Goal: Task Accomplishment & Management: Use online tool/utility

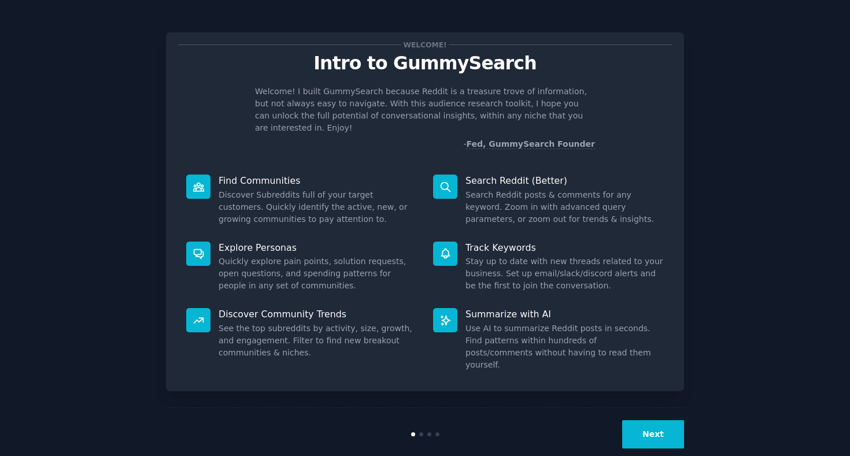
click at [641, 420] on button "Next" at bounding box center [653, 434] width 62 height 28
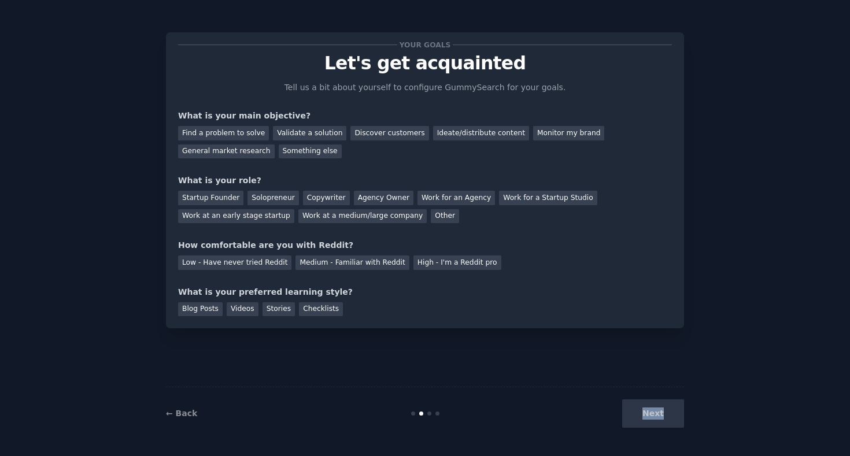
click at [641, 415] on div "Next" at bounding box center [597, 414] width 173 height 28
click at [228, 153] on div "General market research" at bounding box center [225, 152] width 97 height 14
click at [280, 194] on div "Solopreneur" at bounding box center [272, 198] width 51 height 14
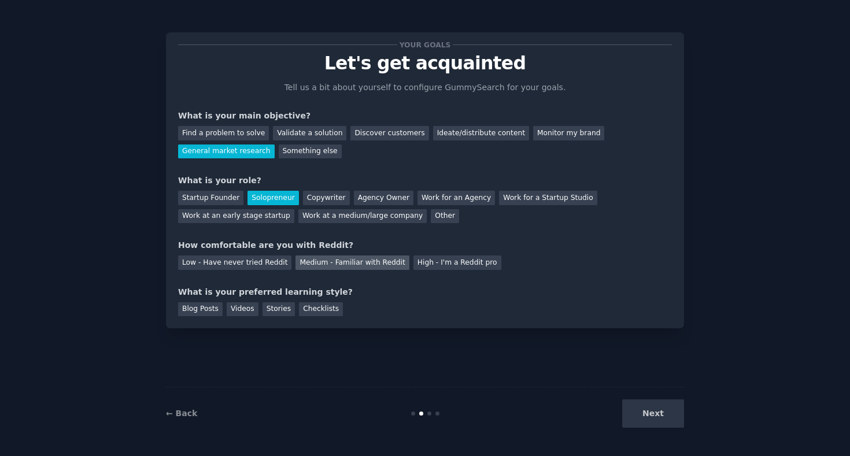
click at [324, 262] on div "Medium - Familiar with Reddit" at bounding box center [351, 263] width 113 height 14
click at [199, 311] on div "Blog Posts" at bounding box center [200, 309] width 45 height 14
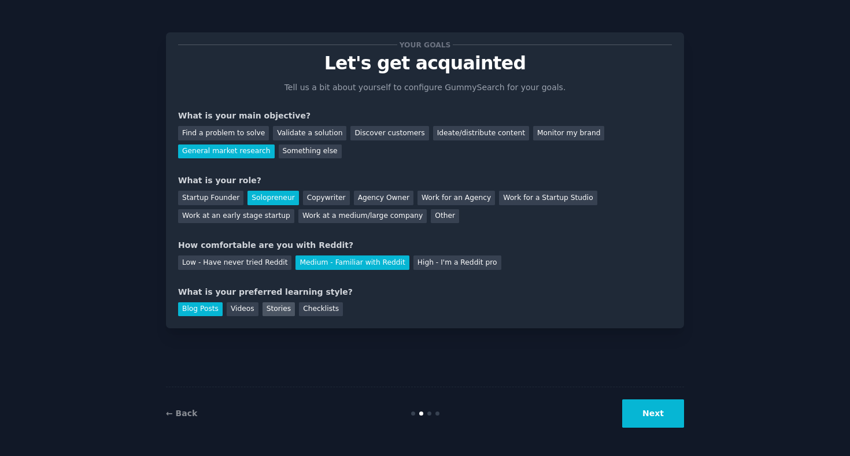
click at [279, 311] on div "Stories" at bounding box center [279, 309] width 32 height 14
click at [644, 419] on button "Next" at bounding box center [653, 414] width 62 height 28
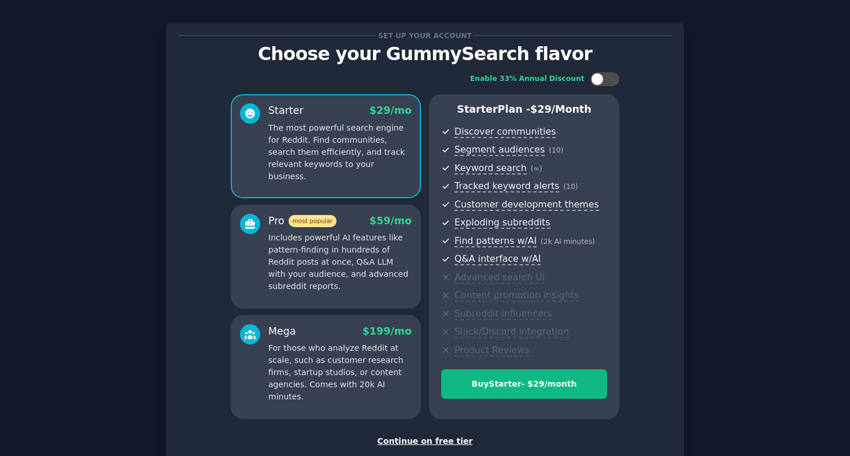
scroll to position [82, 0]
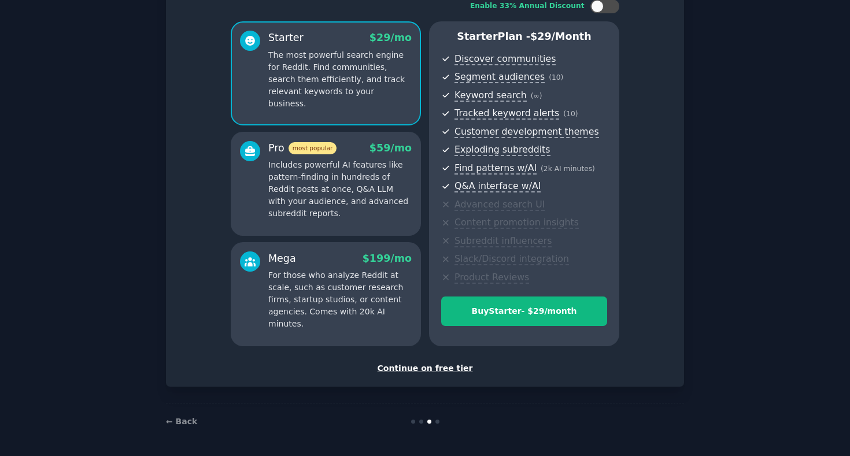
click at [428, 371] on div "Continue on free tier" at bounding box center [425, 369] width 494 height 12
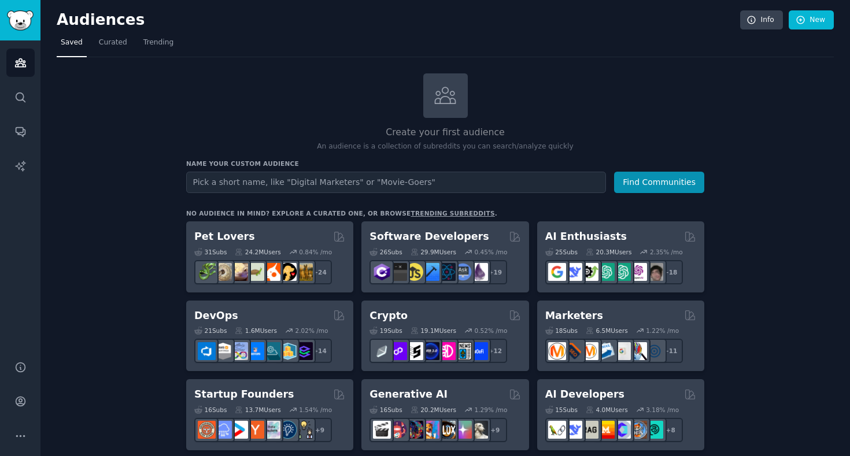
click at [337, 178] on input "text" at bounding box center [396, 182] width 420 height 21
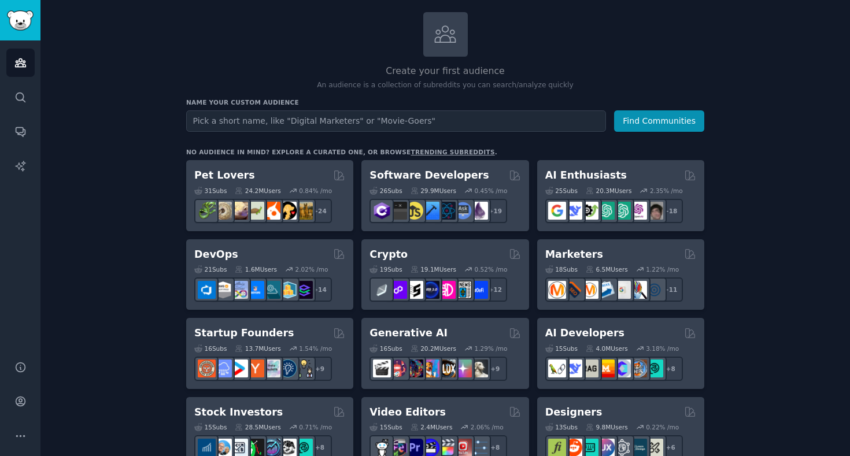
scroll to position [68, 0]
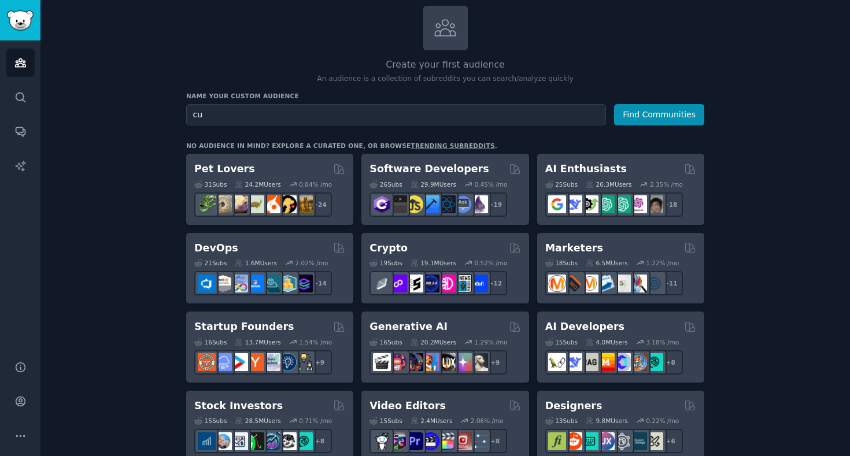
type input "c"
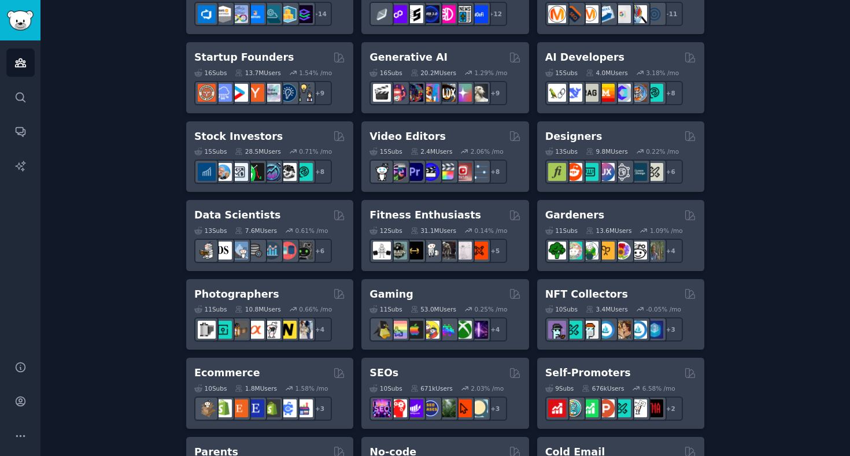
scroll to position [0, 0]
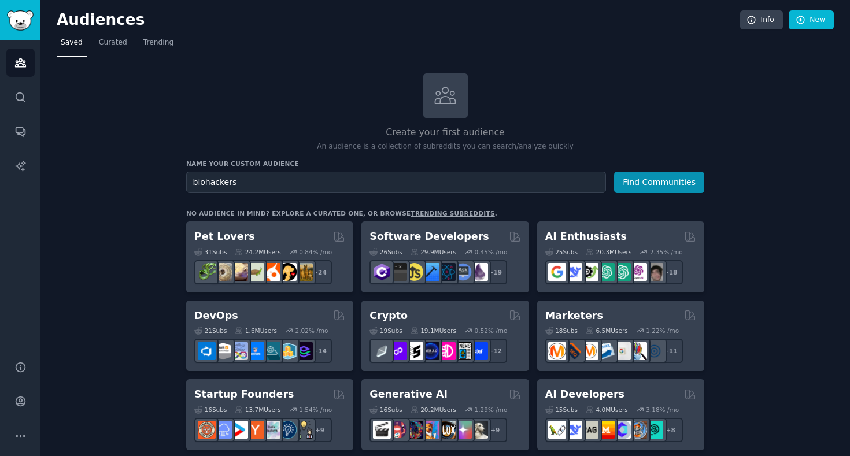
click at [516, 179] on input "biohackers" at bounding box center [396, 182] width 420 height 21
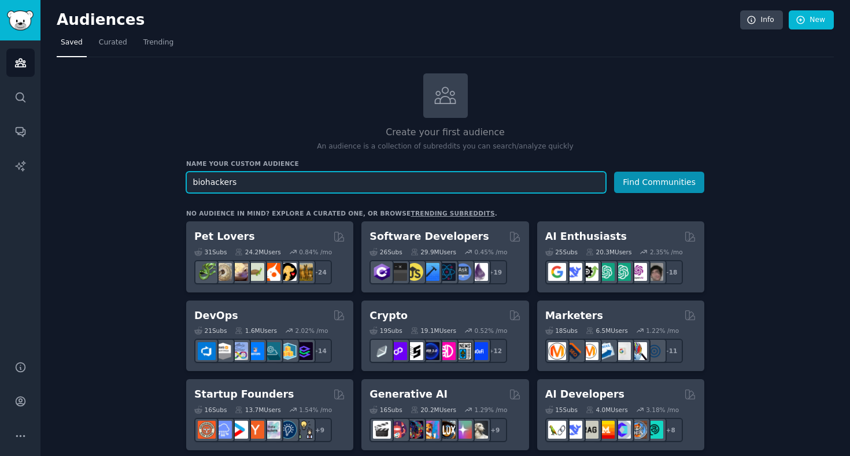
click at [199, 186] on input "biohackers" at bounding box center [396, 182] width 420 height 21
type input "Relief Seekers"
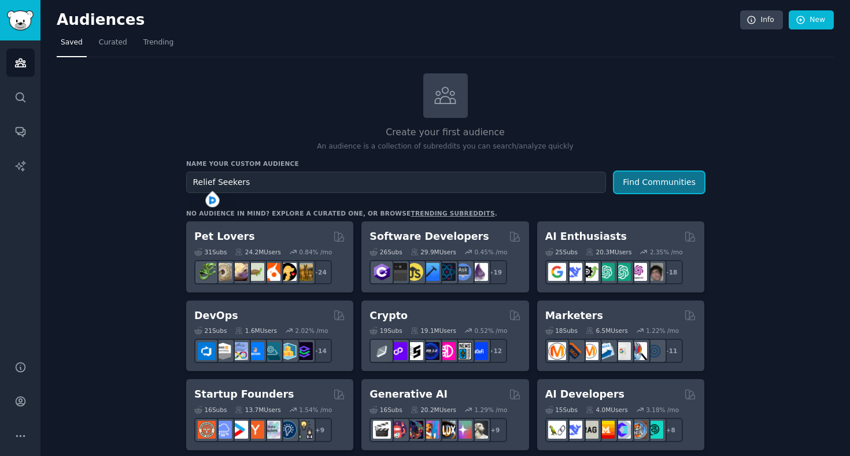
click at [638, 181] on button "Find Communities" at bounding box center [659, 182] width 90 height 21
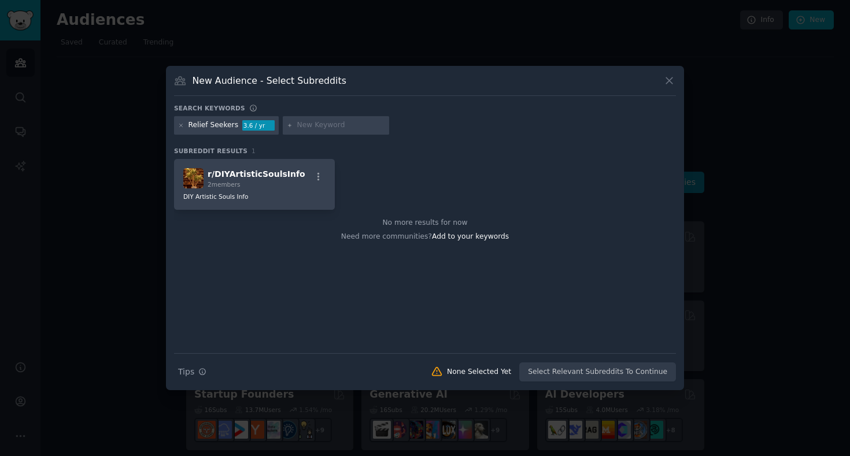
click at [308, 127] on input "text" at bounding box center [341, 125] width 88 height 10
click at [182, 127] on icon at bounding box center [181, 126] width 6 height 6
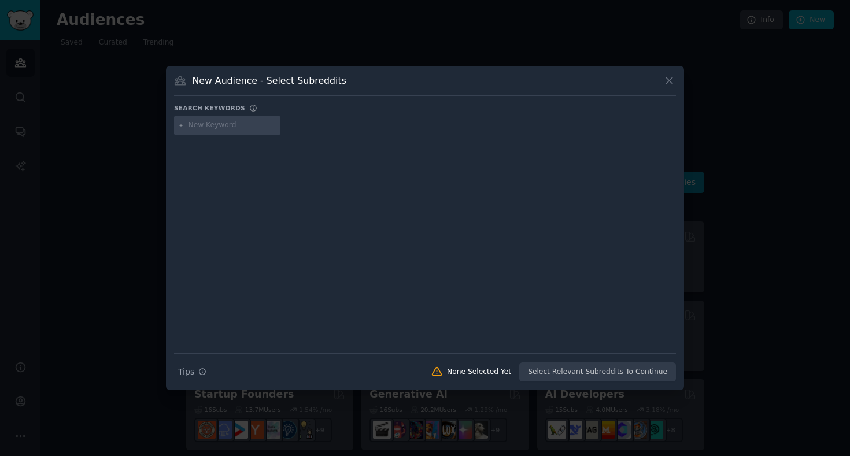
click at [216, 127] on input "text" at bounding box center [233, 125] width 88 height 10
type input "[MEDICAL_DATA]"
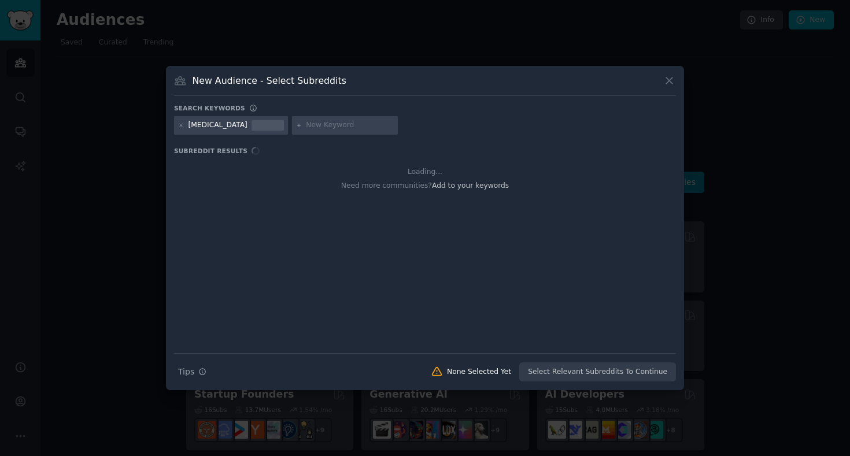
type input "N"
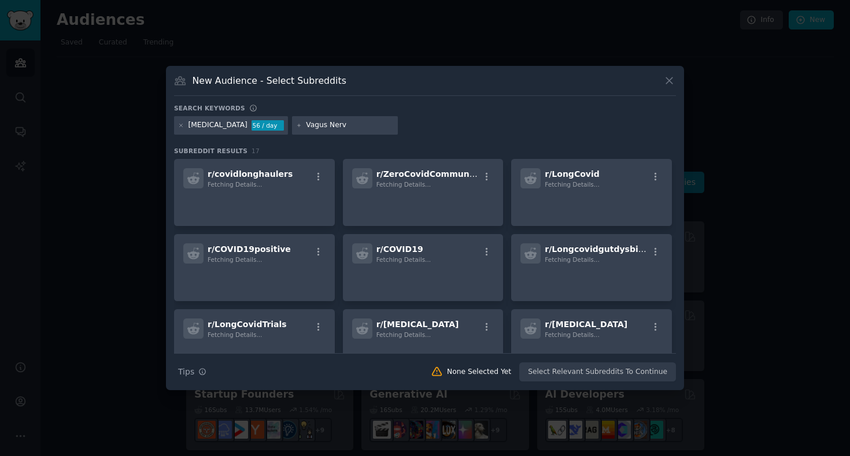
type input "[MEDICAL_DATA]"
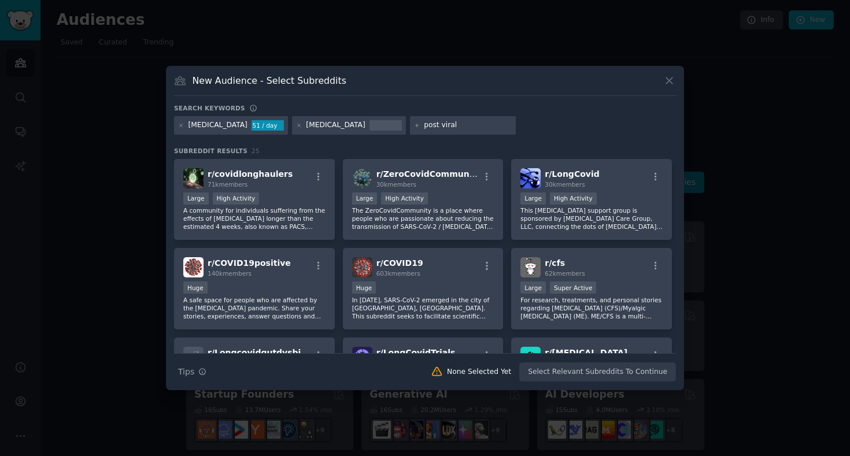
type input "post viral"
click at [211, 131] on div "[MEDICAL_DATA] 51 / day" at bounding box center [231, 125] width 114 height 19
click at [202, 123] on div "[MEDICAL_DATA]" at bounding box center [218, 125] width 59 height 10
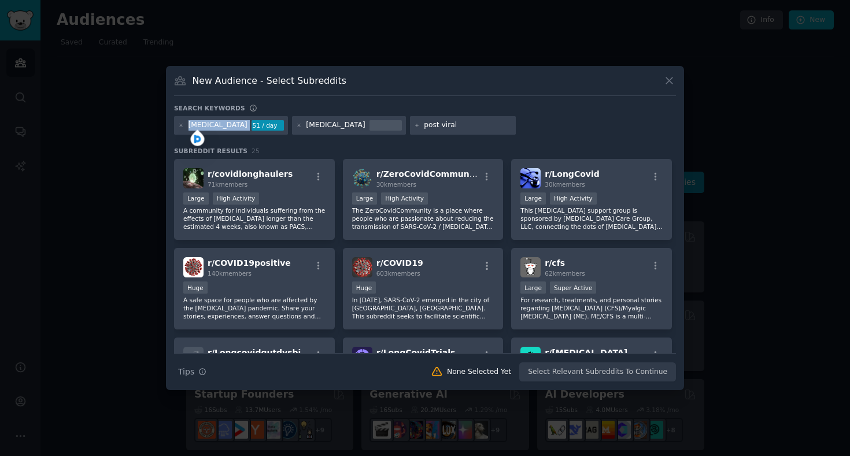
click at [202, 123] on div "[MEDICAL_DATA]" at bounding box center [218, 125] width 59 height 10
click at [424, 125] on input "post viral" at bounding box center [468, 125] width 88 height 10
click at [439, 125] on input "post viral" at bounding box center [468, 125] width 88 height 10
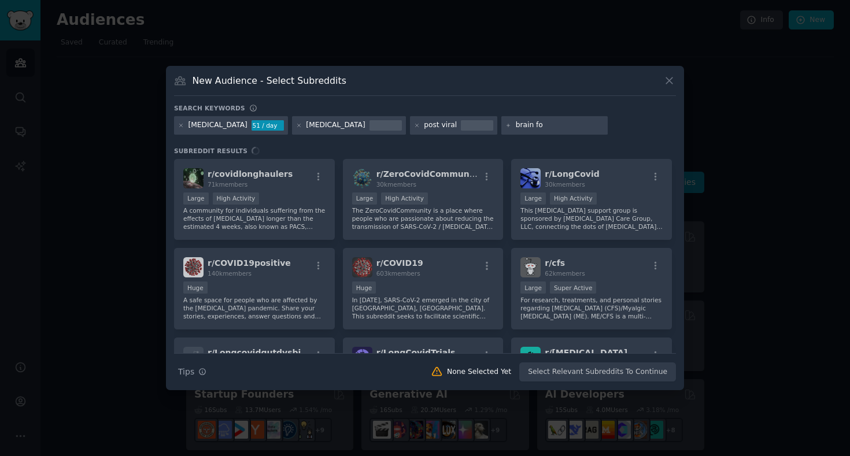
type input "[MEDICAL_DATA]"
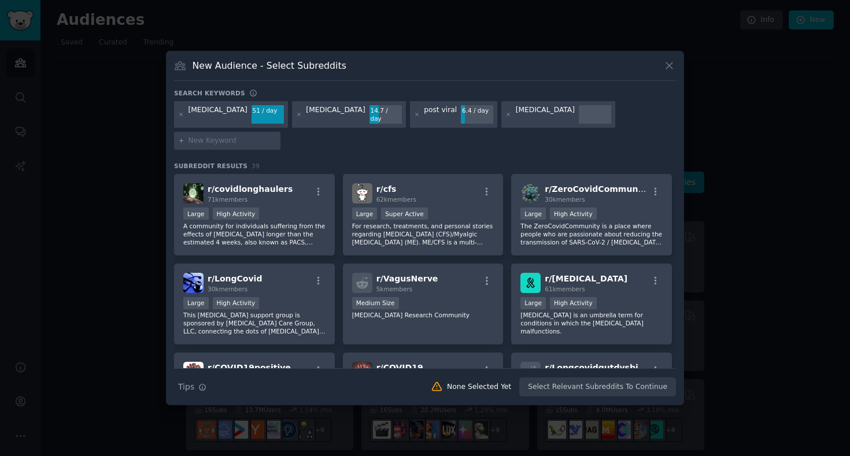
paste input "CFS/ME"
type input "CFS/ME"
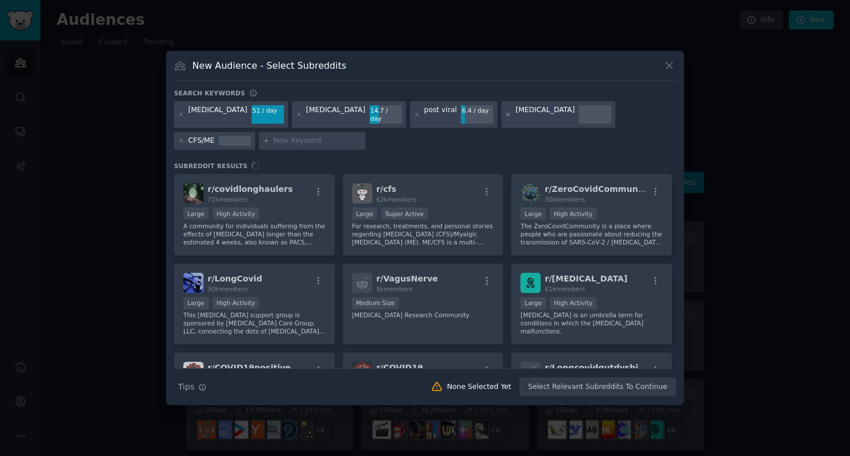
click at [505, 114] on icon at bounding box center [508, 115] width 6 height 6
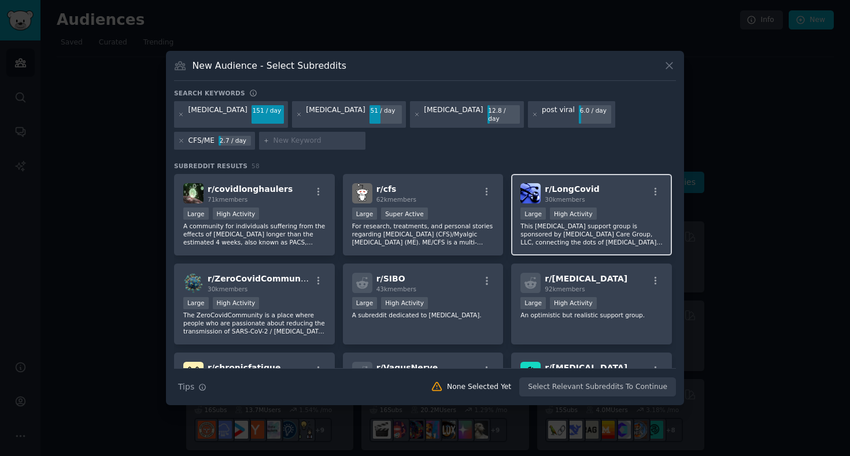
click at [571, 232] on p "This [MEDICAL_DATA] support group is sponsored by [MEDICAL_DATA] Care Group, LL…" at bounding box center [591, 234] width 142 height 24
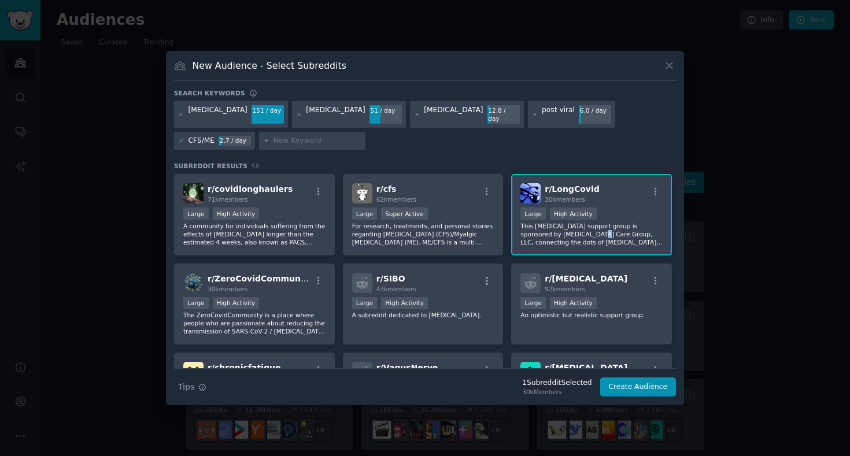
click at [571, 232] on p "This [MEDICAL_DATA] support group is sponsored by [MEDICAL_DATA] Care Group, LL…" at bounding box center [591, 234] width 142 height 24
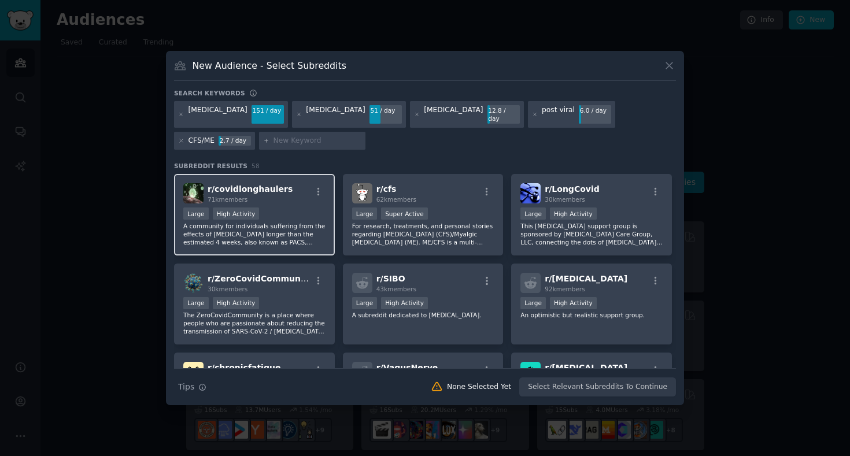
click at [286, 229] on p "A community for individuals suffering from the effects of [MEDICAL_DATA] longer…" at bounding box center [254, 234] width 142 height 24
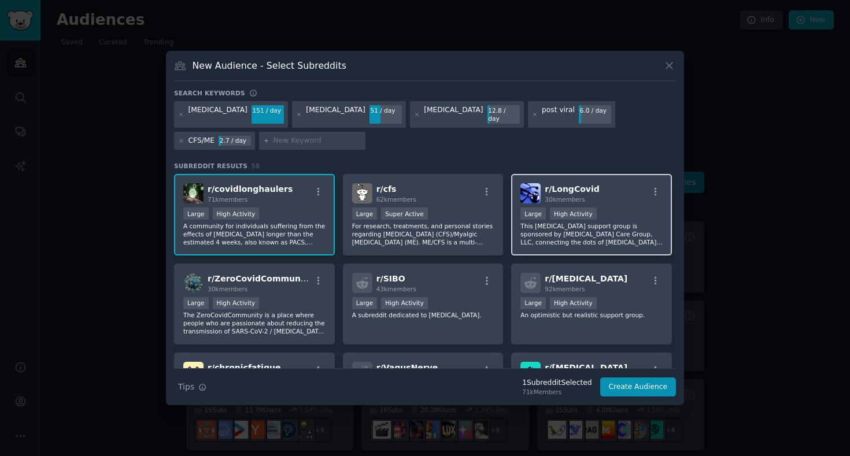
click at [520, 228] on p "This [MEDICAL_DATA] support group is sponsored by [MEDICAL_DATA] Care Group, LL…" at bounding box center [591, 234] width 142 height 24
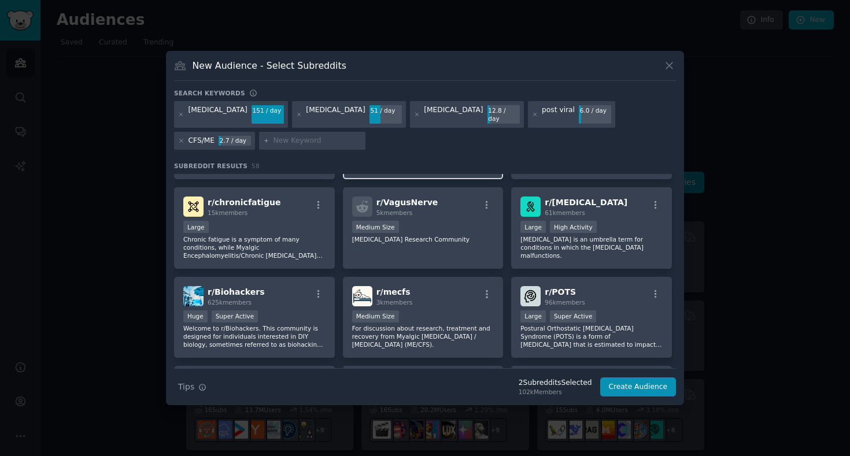
scroll to position [166, 0]
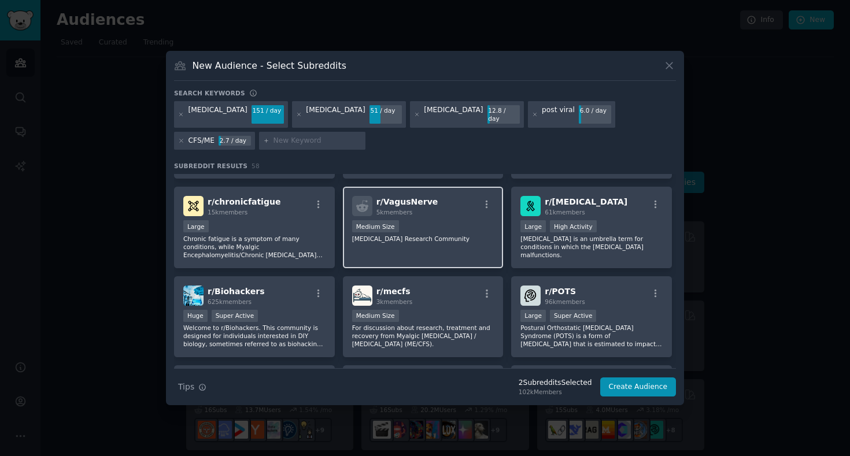
click at [456, 235] on p "[MEDICAL_DATA] Research Community" at bounding box center [423, 239] width 142 height 8
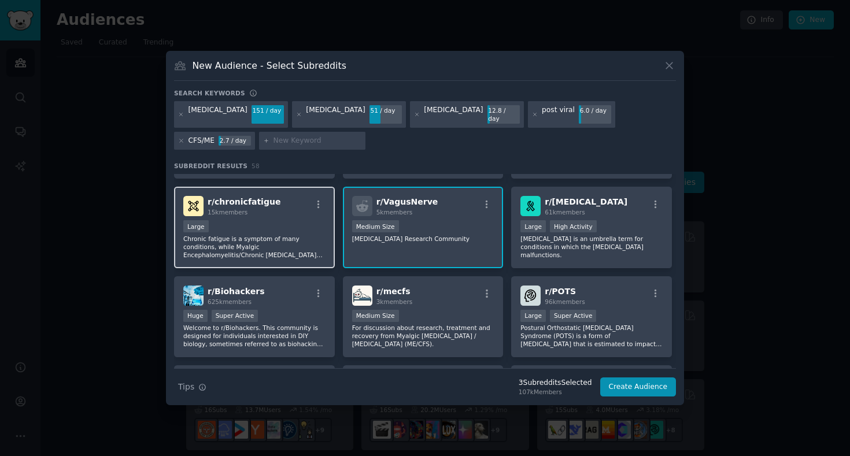
click at [289, 230] on div "Large" at bounding box center [254, 227] width 142 height 14
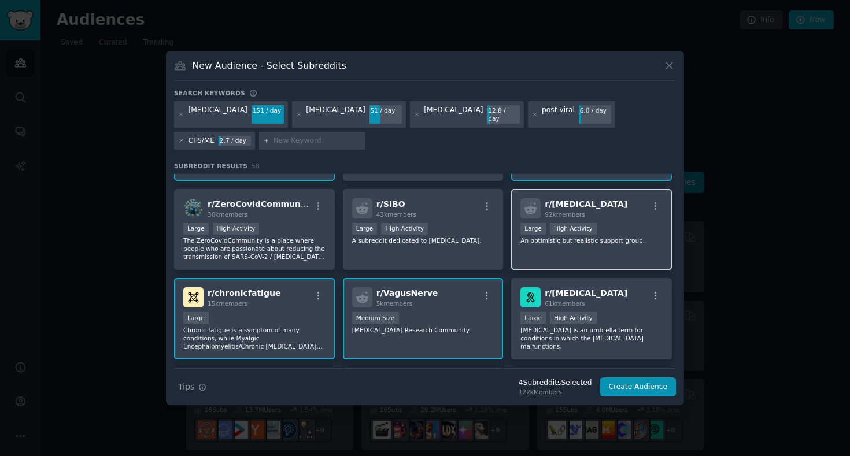
click at [552, 253] on div "r/ [MEDICAL_DATA] 92k members 10,000 - 100,000 members Large High Activity An o…" at bounding box center [591, 230] width 161 height 82
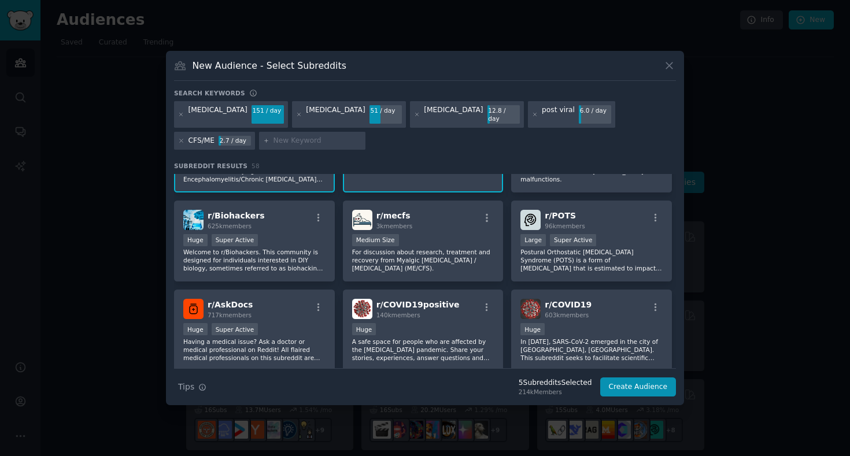
scroll to position [259, 0]
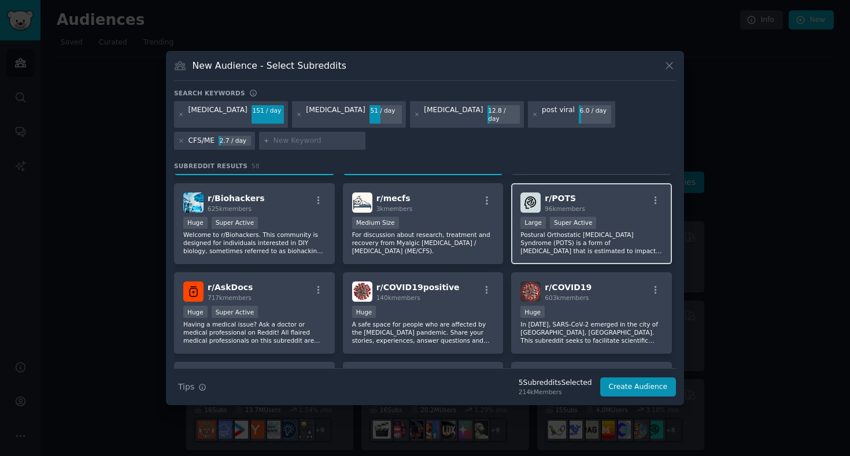
click at [542, 243] on p "Postural Orthostatic [MEDICAL_DATA] Syndrome (POTS) is a form of [MEDICAL_DATA]…" at bounding box center [591, 243] width 142 height 24
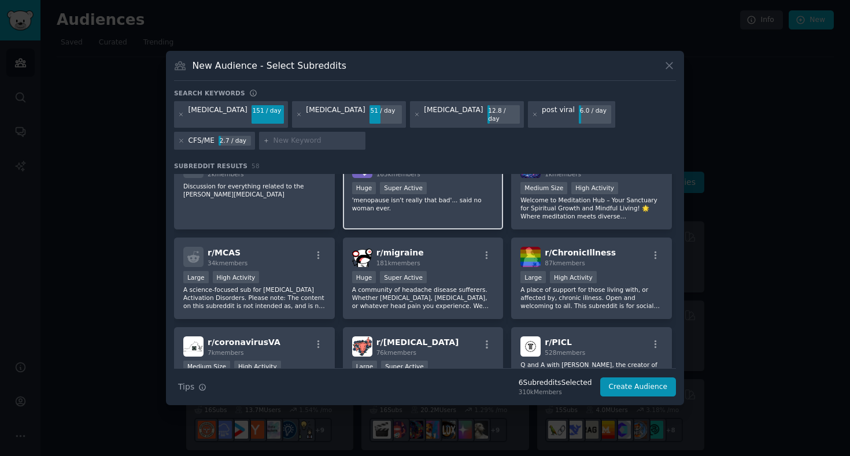
scroll to position [1358, 0]
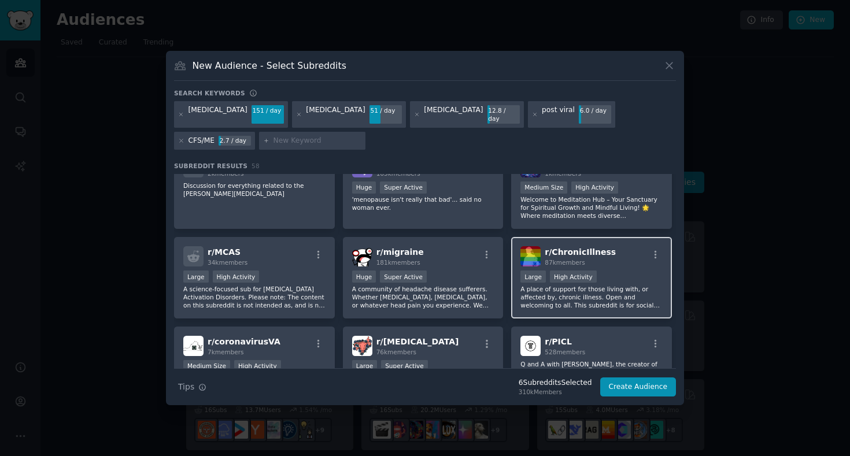
click at [593, 304] on p "A place of support for those living with, or affected by, chronic illness. Open…" at bounding box center [591, 297] width 142 height 24
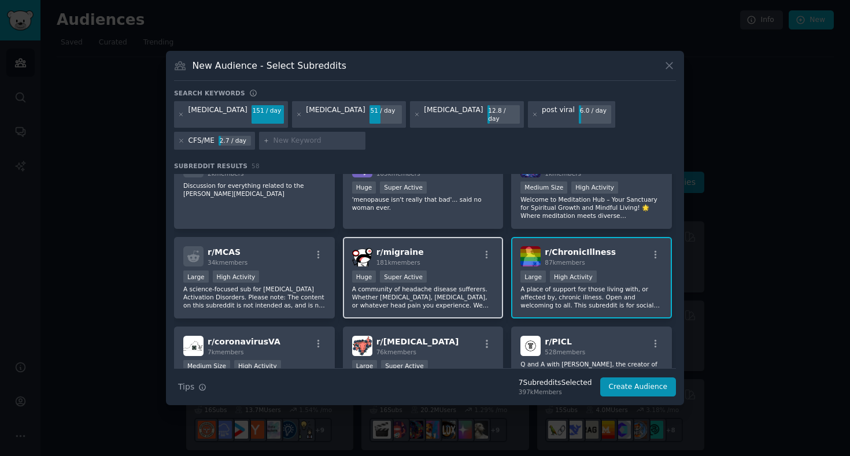
click at [457, 291] on p "A community of headache disease sufferers. Whether [MEDICAL_DATA], [MEDICAL_DAT…" at bounding box center [423, 297] width 142 height 24
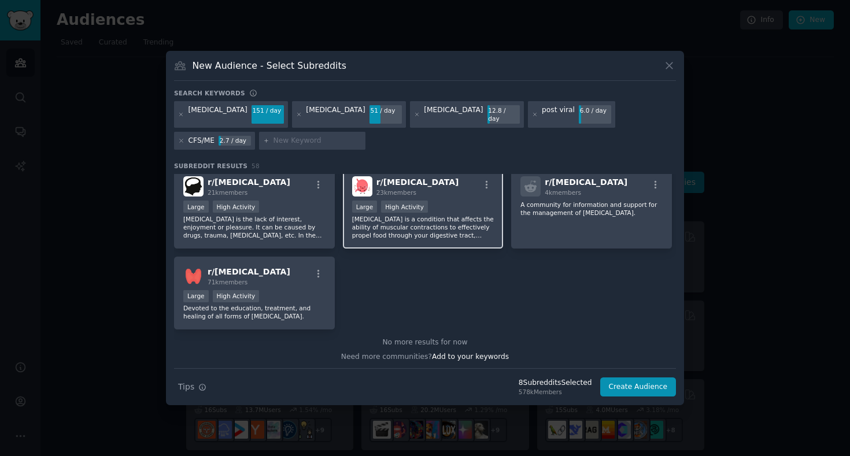
scroll to position [1609, 0]
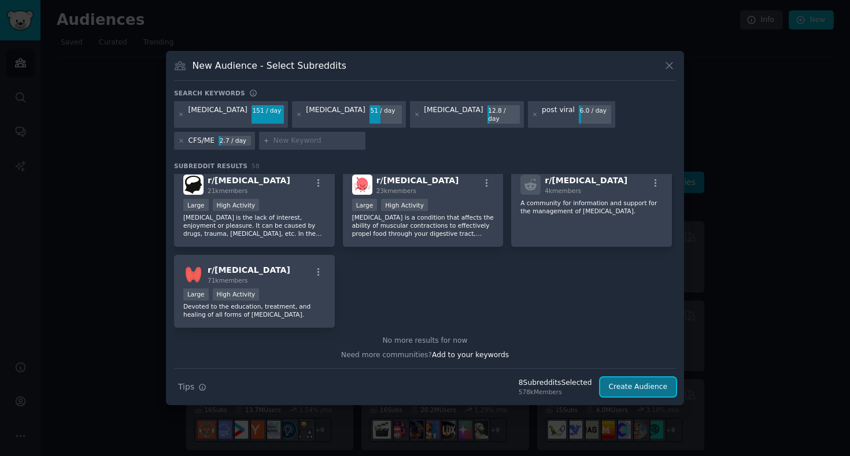
click at [629, 384] on button "Create Audience" at bounding box center [638, 388] width 76 height 20
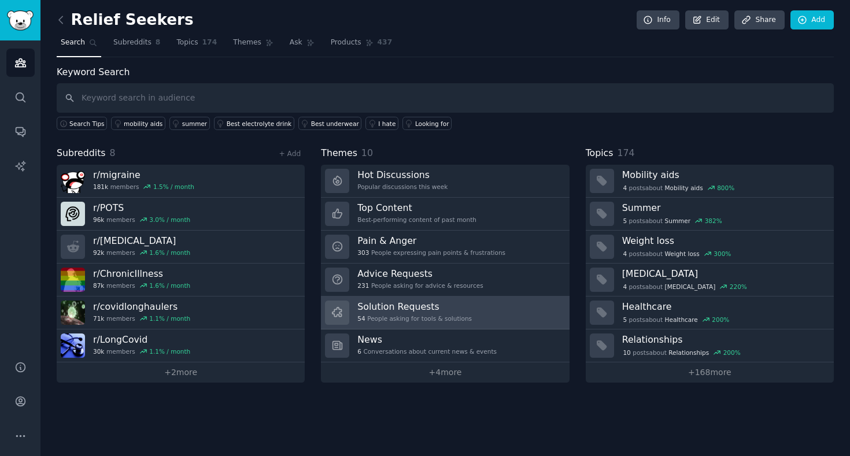
click at [408, 313] on div "Solution Requests 54 People asking for tools & solutions" at bounding box center [414, 313] width 114 height 24
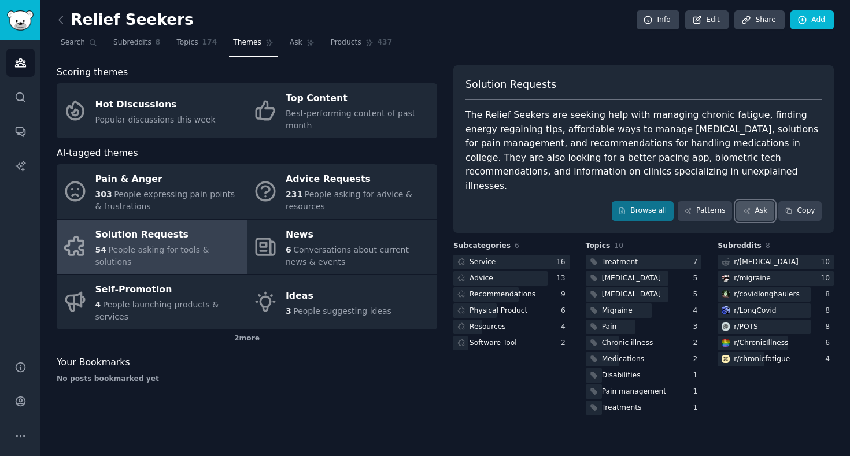
click at [751, 201] on link "Ask" at bounding box center [755, 211] width 38 height 20
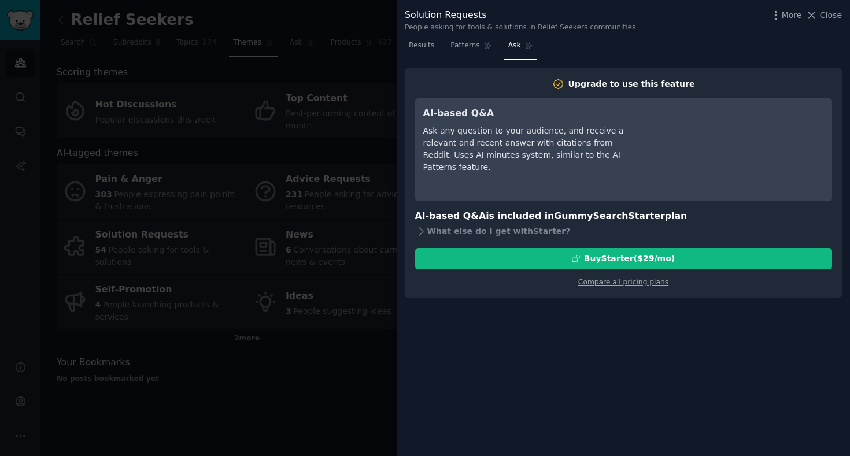
click at [609, 132] on div "Ask any question to your audience, and receive a relevant and recent answer wit…" at bounding box center [528, 149] width 211 height 49
click at [474, 125] on div "Ask any question to your audience, and receive a relevant and recent answer wit…" at bounding box center [528, 149] width 211 height 49
click at [538, 172] on div "Ask any question to your audience, and receive a relevant and recent answer wit…" at bounding box center [528, 149] width 211 height 49
click at [563, 87] on icon at bounding box center [557, 84] width 9 height 9
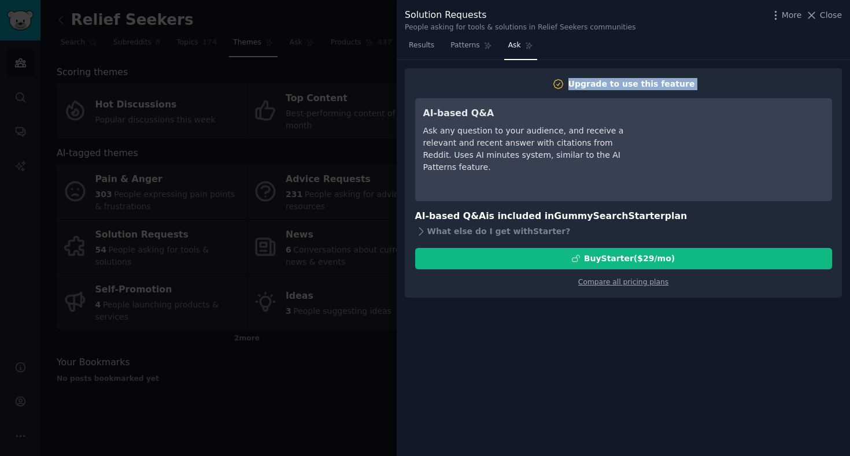
click at [563, 87] on icon at bounding box center [557, 84] width 9 height 9
click at [547, 146] on div "Ask any question to your audience, and receive a relevant and recent answer wit…" at bounding box center [528, 149] width 211 height 49
click at [815, 13] on icon at bounding box center [811, 15] width 12 height 12
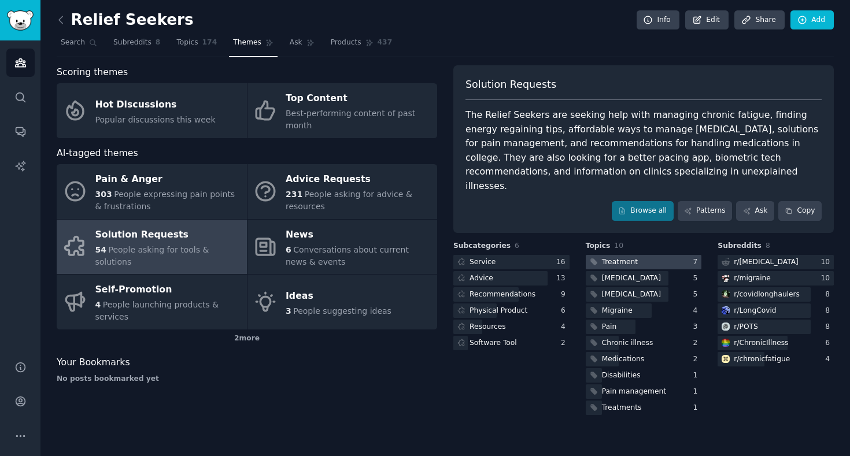
click at [624, 257] on div "Treatment" at bounding box center [620, 262] width 36 height 10
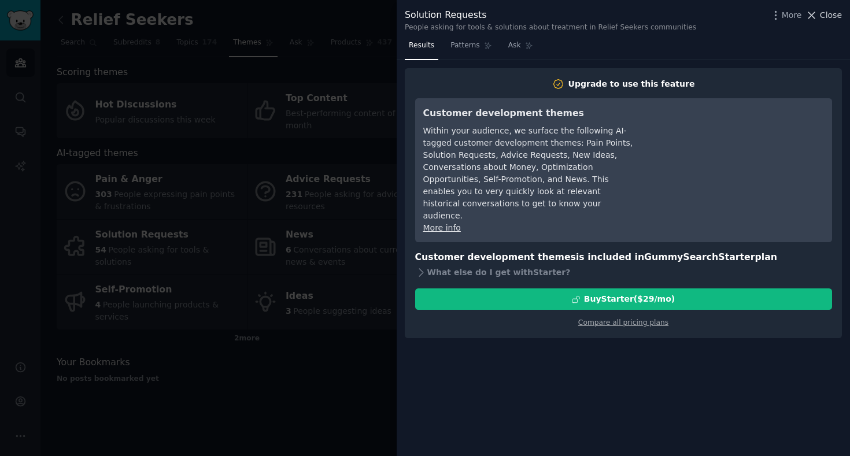
click at [819, 19] on button "Close" at bounding box center [823, 15] width 36 height 12
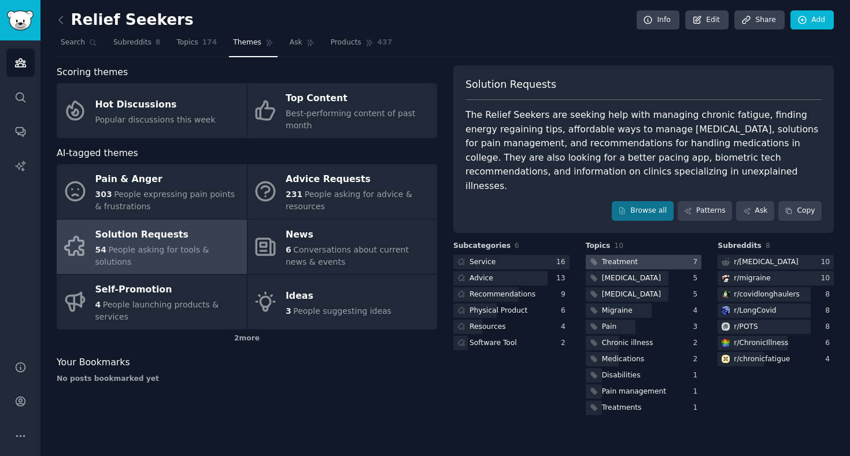
click at [616, 257] on div "Treatment" at bounding box center [620, 262] width 36 height 10
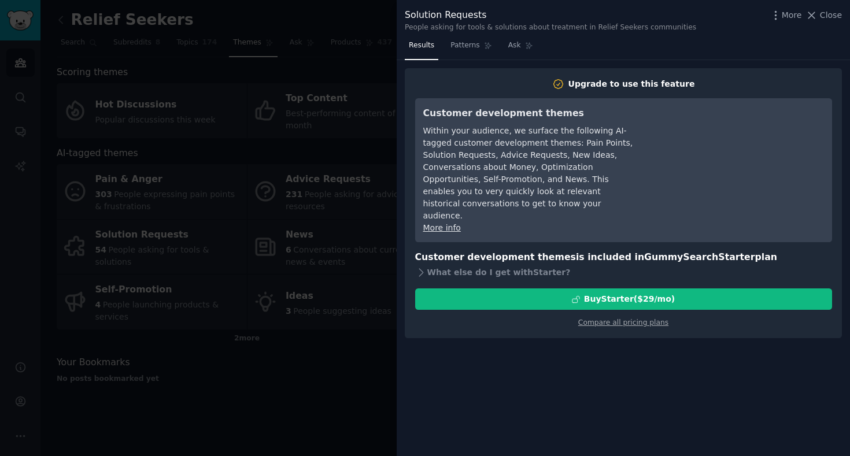
click at [331, 394] on div at bounding box center [425, 228] width 850 height 456
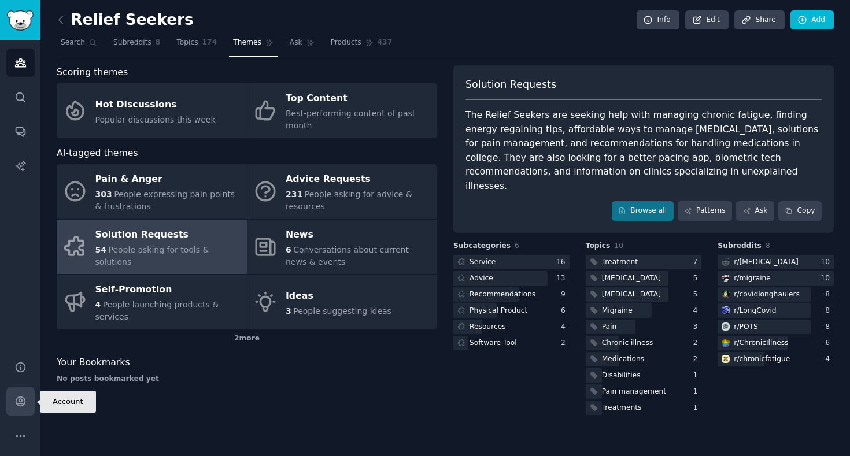
click at [20, 401] on icon "Sidebar" at bounding box center [20, 402] width 12 height 12
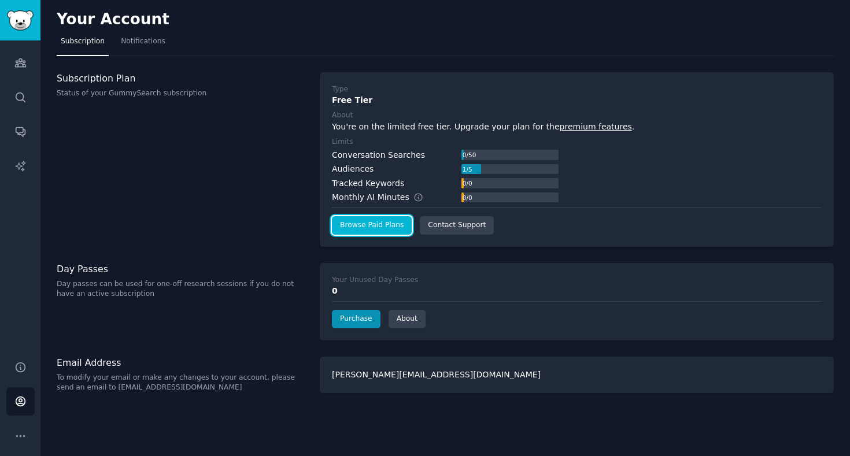
click at [386, 228] on link "Browse Paid Plans" at bounding box center [372, 225] width 80 height 19
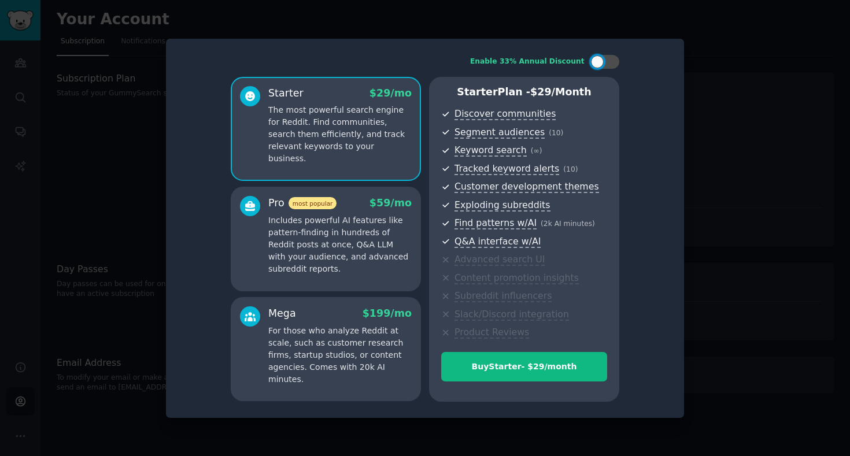
click at [355, 254] on p "Includes powerful AI features like pattern-finding in hundreds of Reddit posts …" at bounding box center [339, 245] width 143 height 61
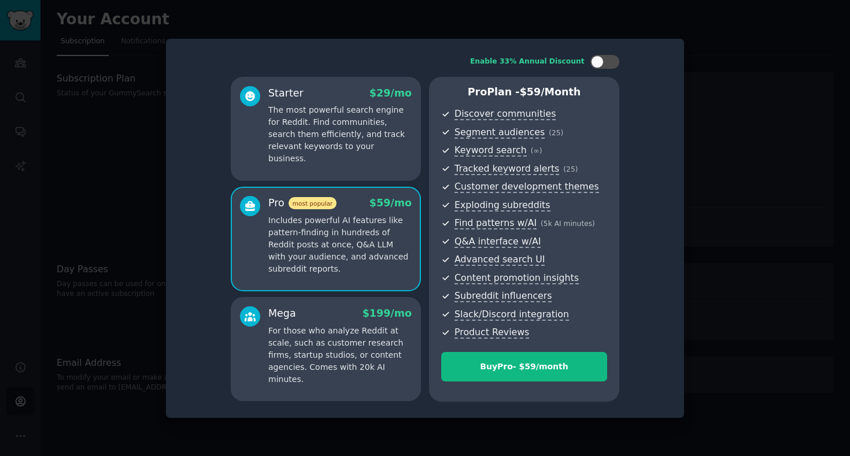
click at [366, 143] on p "The most powerful search engine for Reddit. Find communities, search them effic…" at bounding box center [339, 134] width 143 height 61
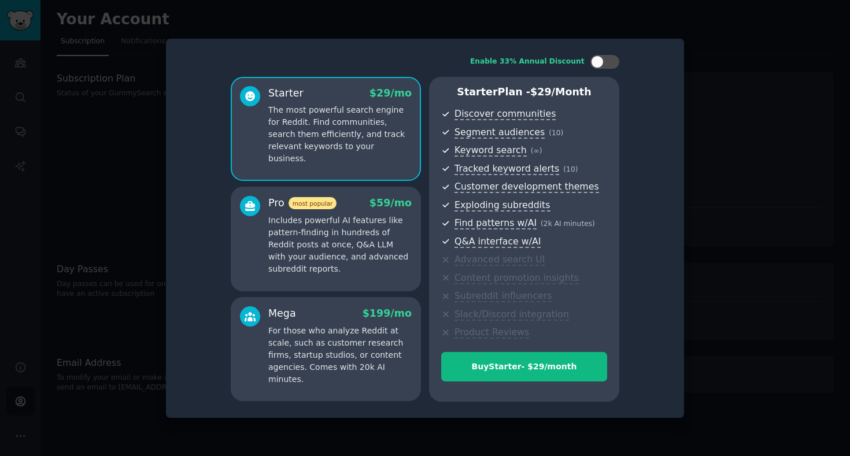
click at [734, 134] on div at bounding box center [425, 228] width 850 height 456
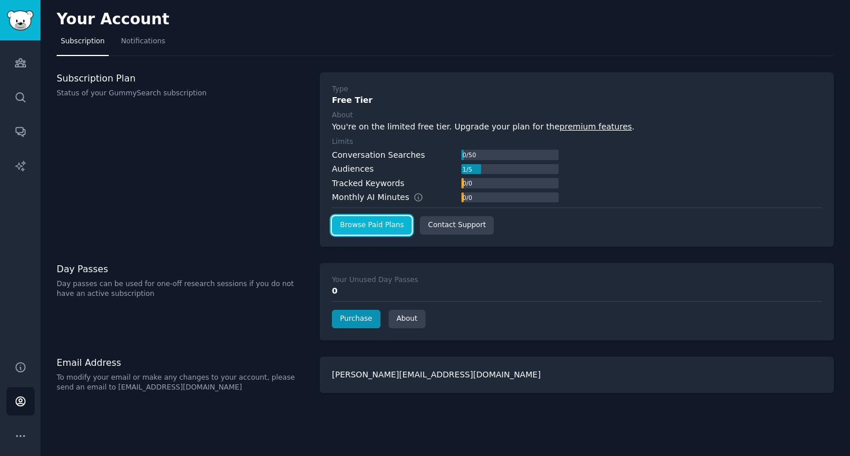
click at [373, 232] on link "Browse Paid Plans" at bounding box center [372, 225] width 80 height 19
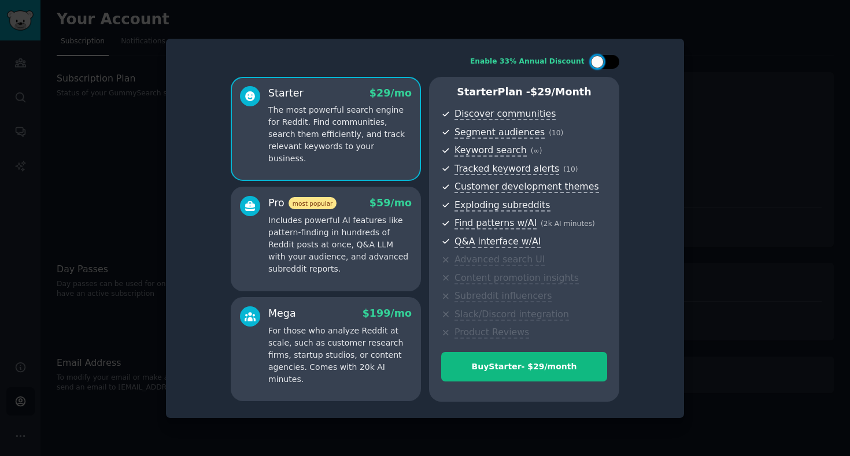
click at [602, 68] on div at bounding box center [604, 62] width 29 height 14
checkbox input "true"
click at [758, 66] on div at bounding box center [425, 228] width 850 height 456
